Goal: Task Accomplishment & Management: Use online tool/utility

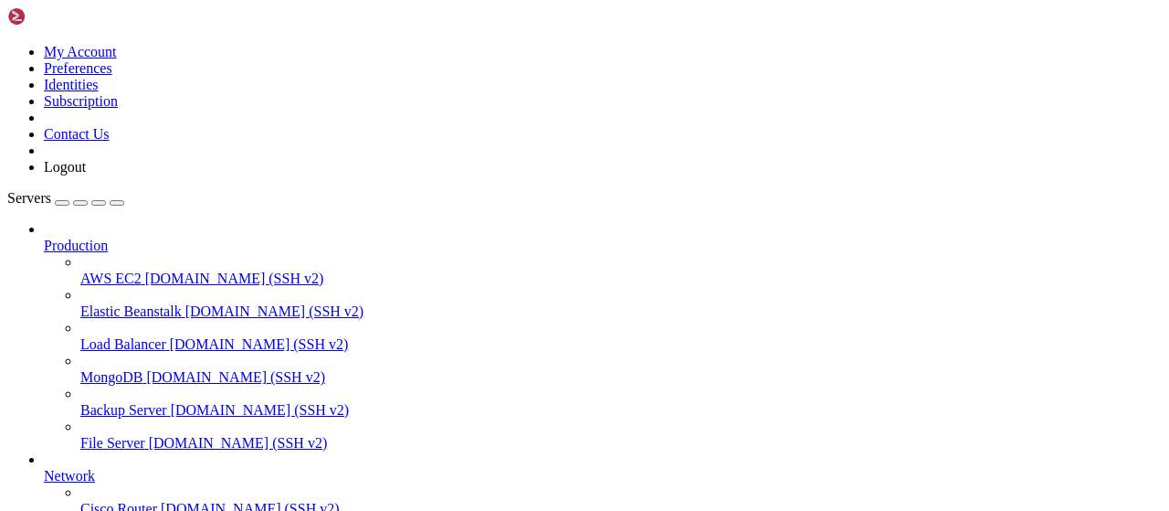
scroll to position [371, 0]
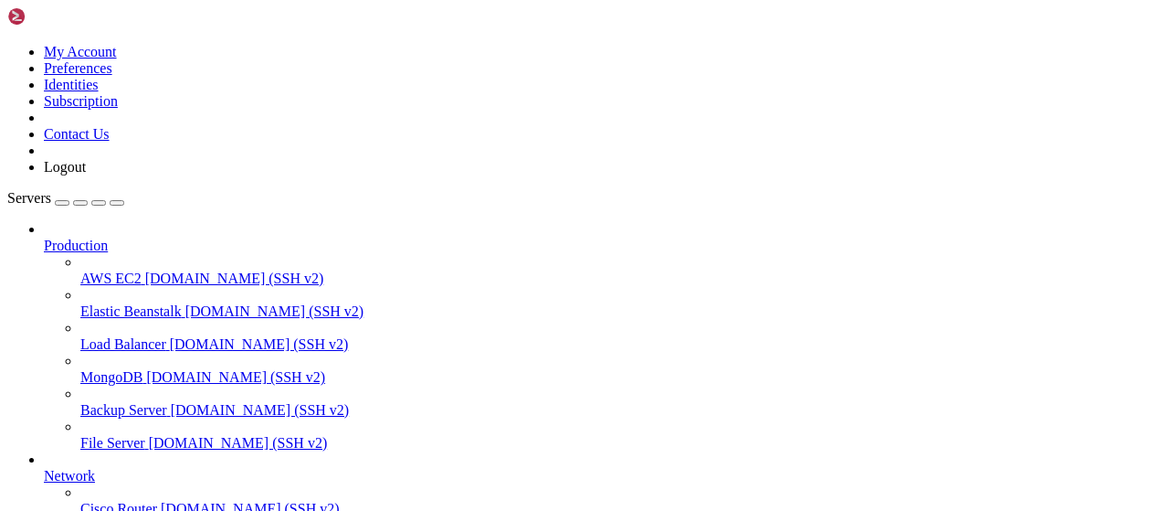
scroll to position [570, 0]
type input "/root/LinkQuest"
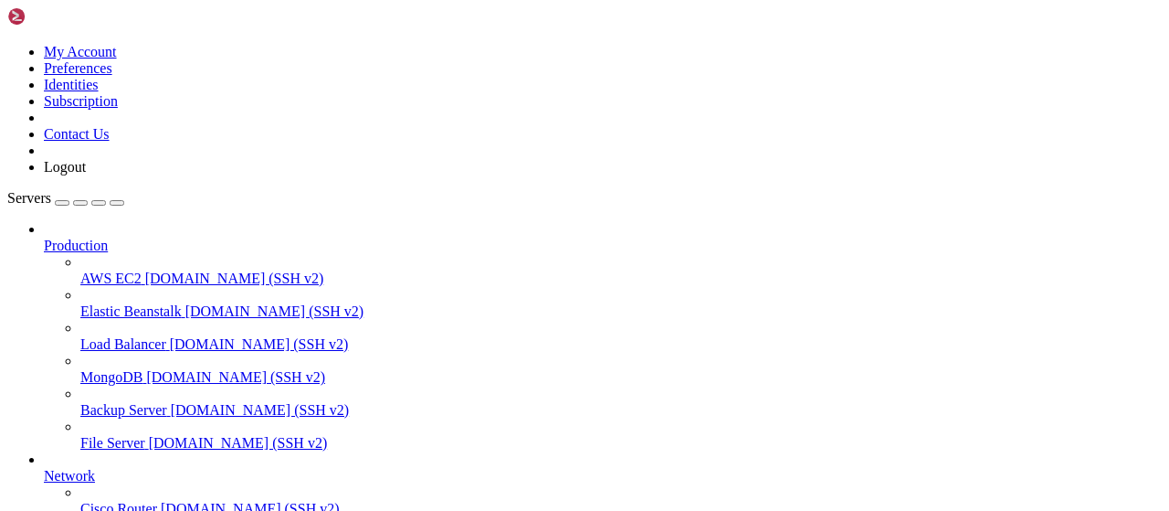
type textarea "sub {'webhooks': [{'webhook_id': 900094, 'link': '[URL][DOMAIN_NAME]', 'user_id…"
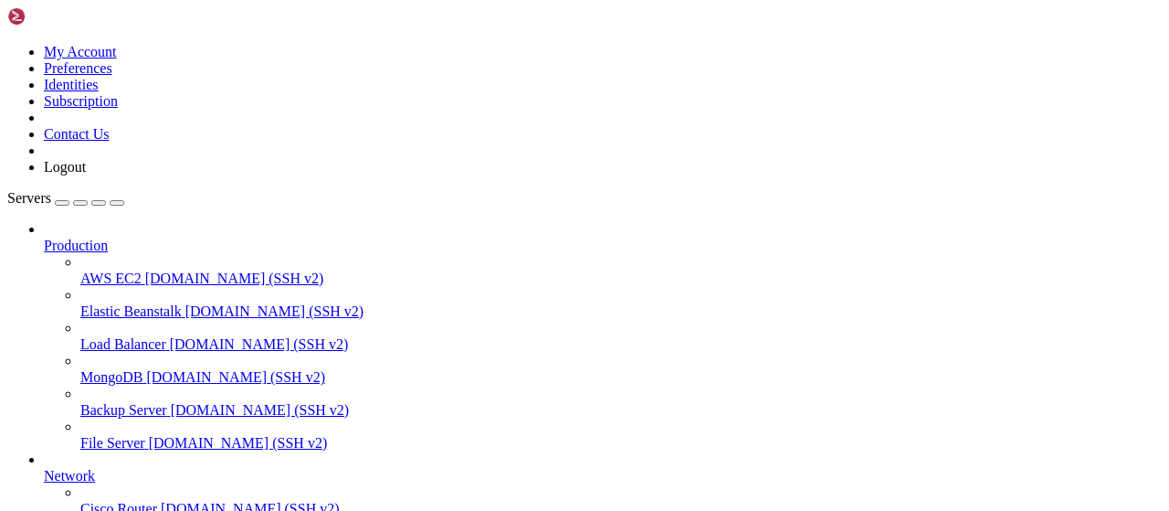
scroll to position [76, 0]
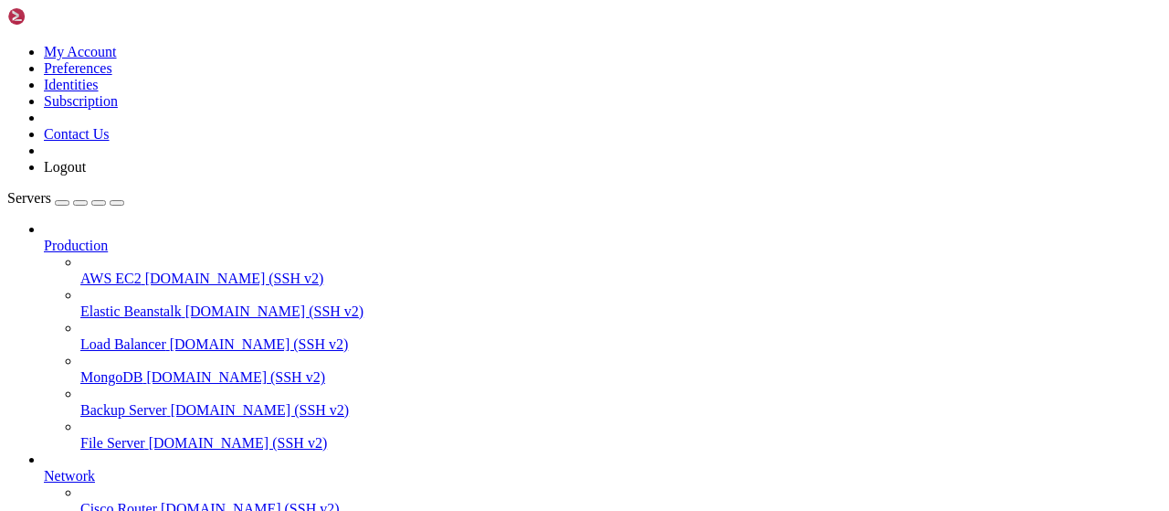
type input "/root/autopostexe"
type textarea "import asyncio"
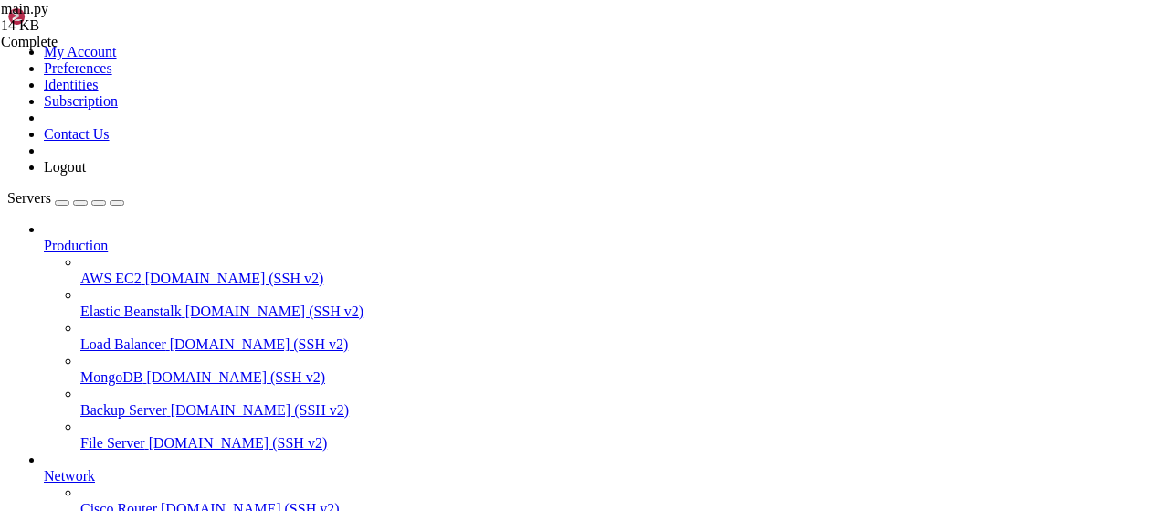
scroll to position [111, 0]
type textarea "if __name__ == "__main__": [DOMAIN_NAME](main())"
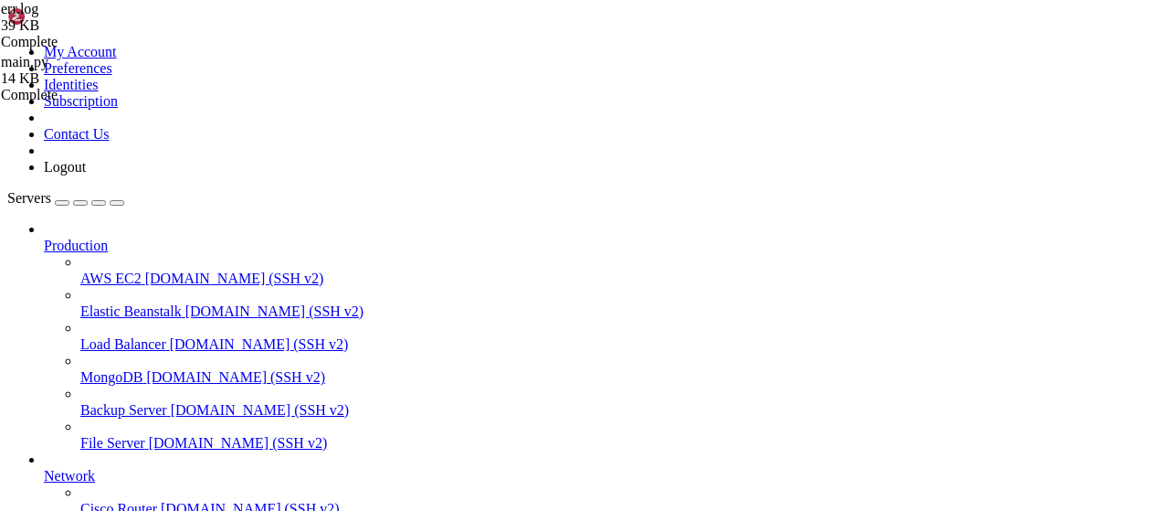
type textarea "Received SIGINT signal"
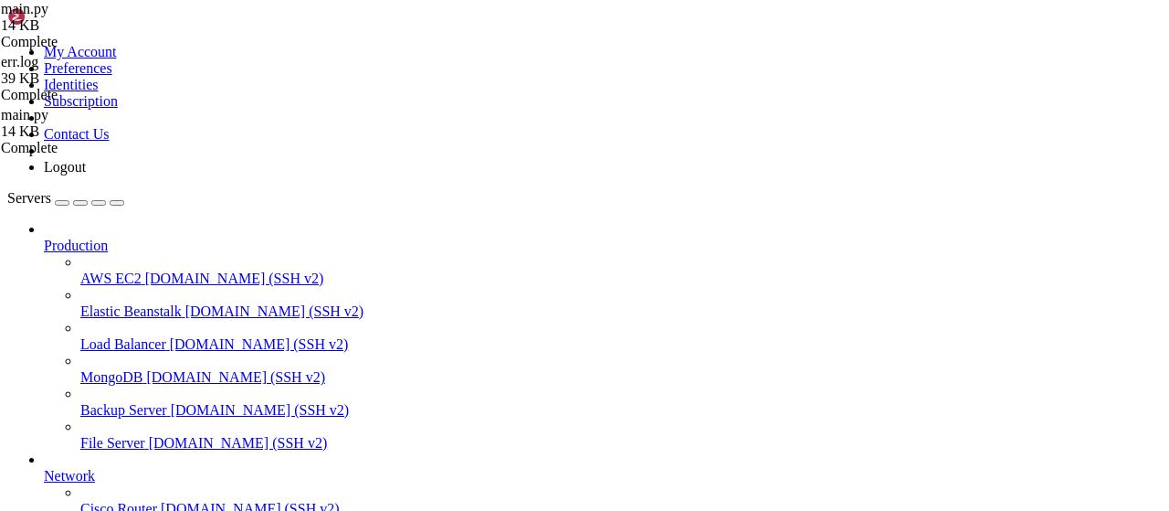
drag, startPoint x: 580, startPoint y: 270, endPoint x: 300, endPoint y: 270, distance: 279.5
drag, startPoint x: 561, startPoint y: 268, endPoint x: 313, endPoint y: 271, distance: 247.5
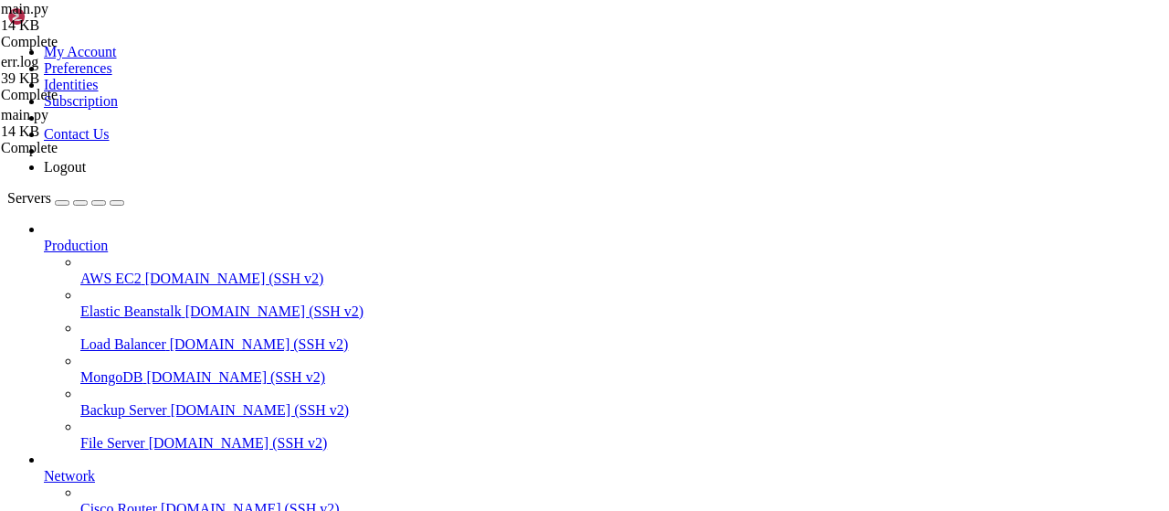
type textarea "text = "📺 <b>Подпишитесь на каналы /b>\n\n""
drag, startPoint x: 565, startPoint y: 267, endPoint x: 304, endPoint y: 271, distance: 261.3
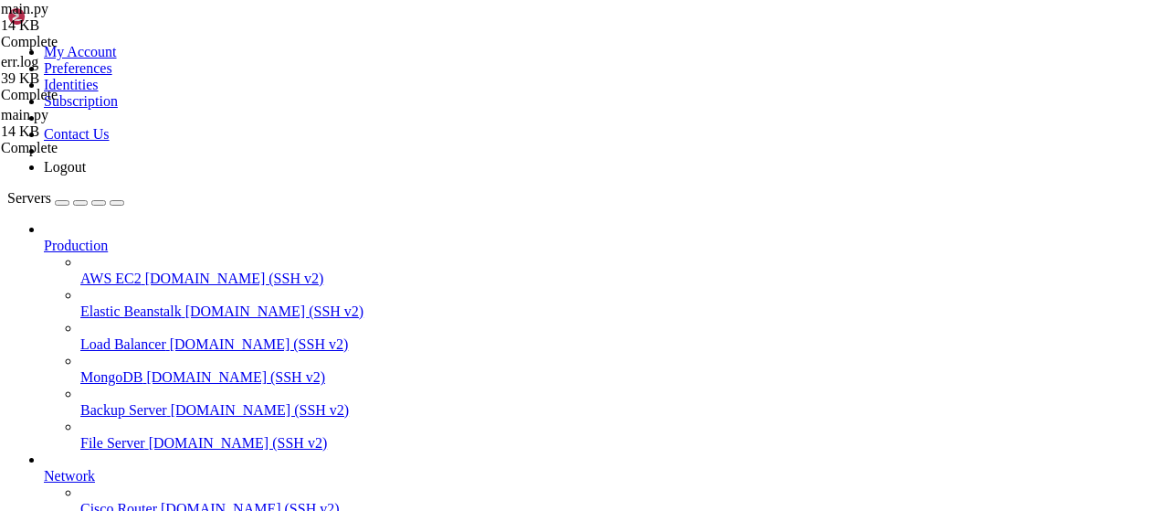
drag, startPoint x: 569, startPoint y: 269, endPoint x: 302, endPoint y: 274, distance: 266.7
paste textarea "text = "📺 <b>Подпишитесь на каналы</b>\n\n""
type textarea "text = "📺 <b>Подпишитесь на каналы</b>\n\n""
